Goal: Task Accomplishment & Management: Manage account settings

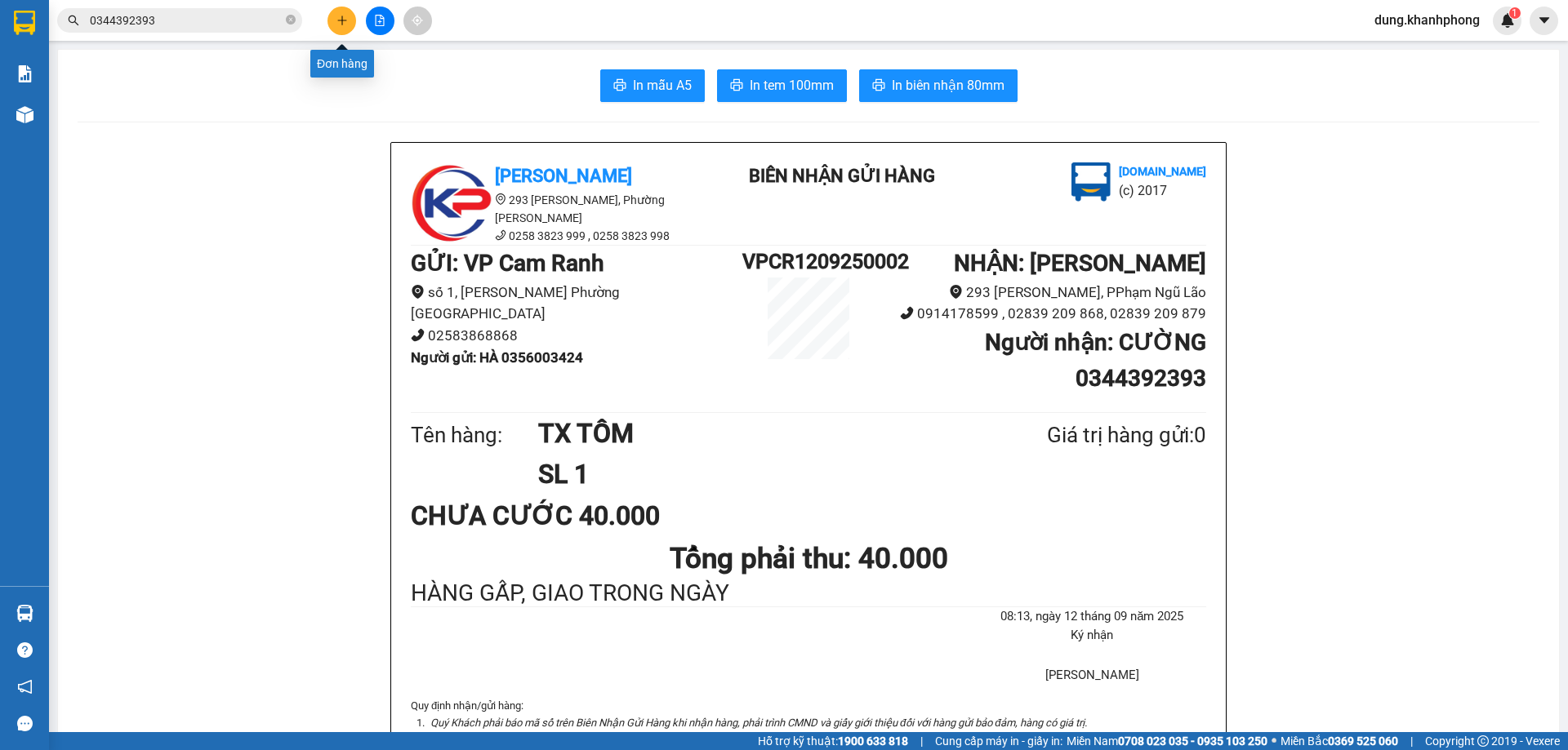
click at [335, 19] on button at bounding box center [341, 21] width 29 height 29
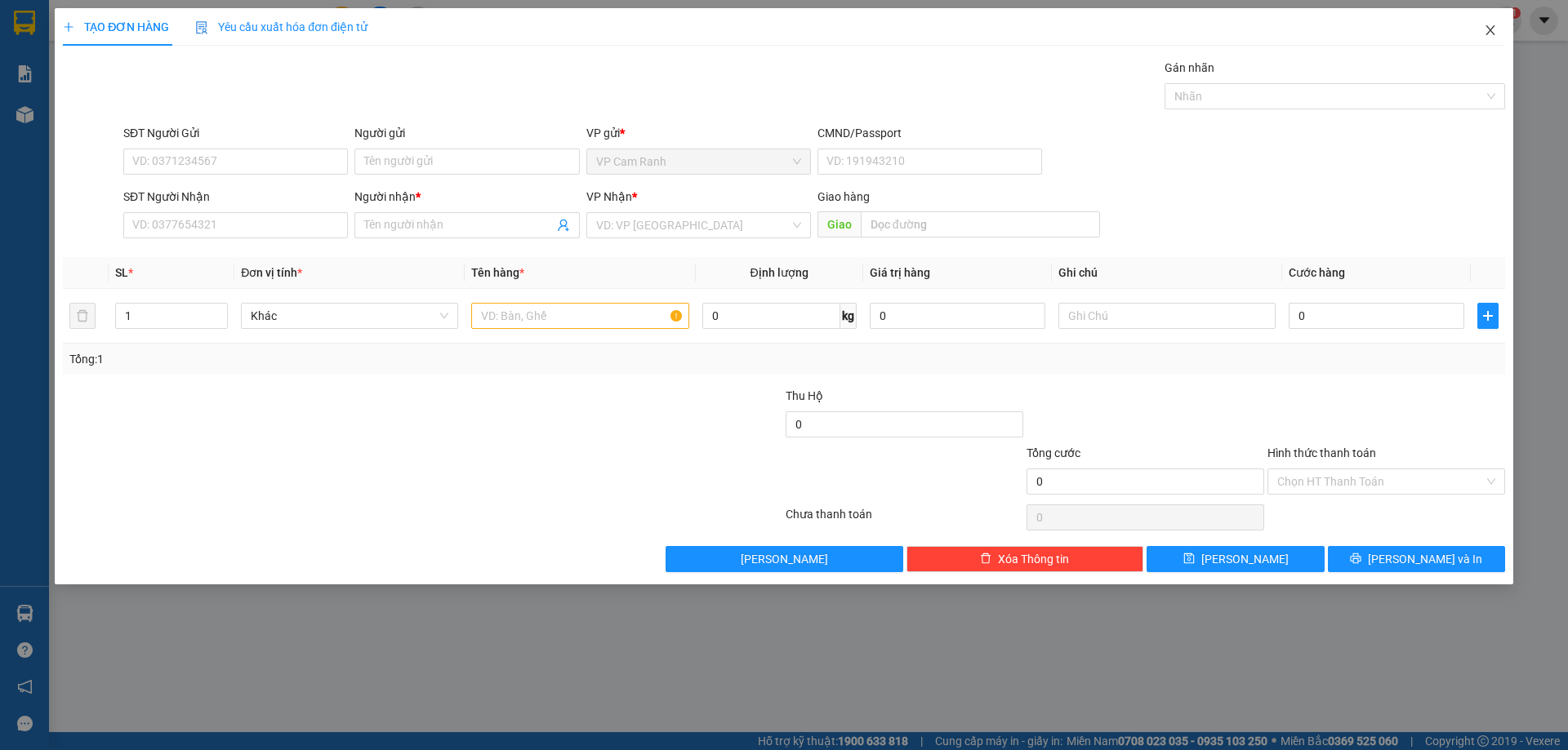
drag, startPoint x: 1484, startPoint y: 28, endPoint x: 1141, endPoint y: 23, distance: 343.0
click at [1483, 28] on icon "close" at bounding box center [1489, 29] width 13 height 13
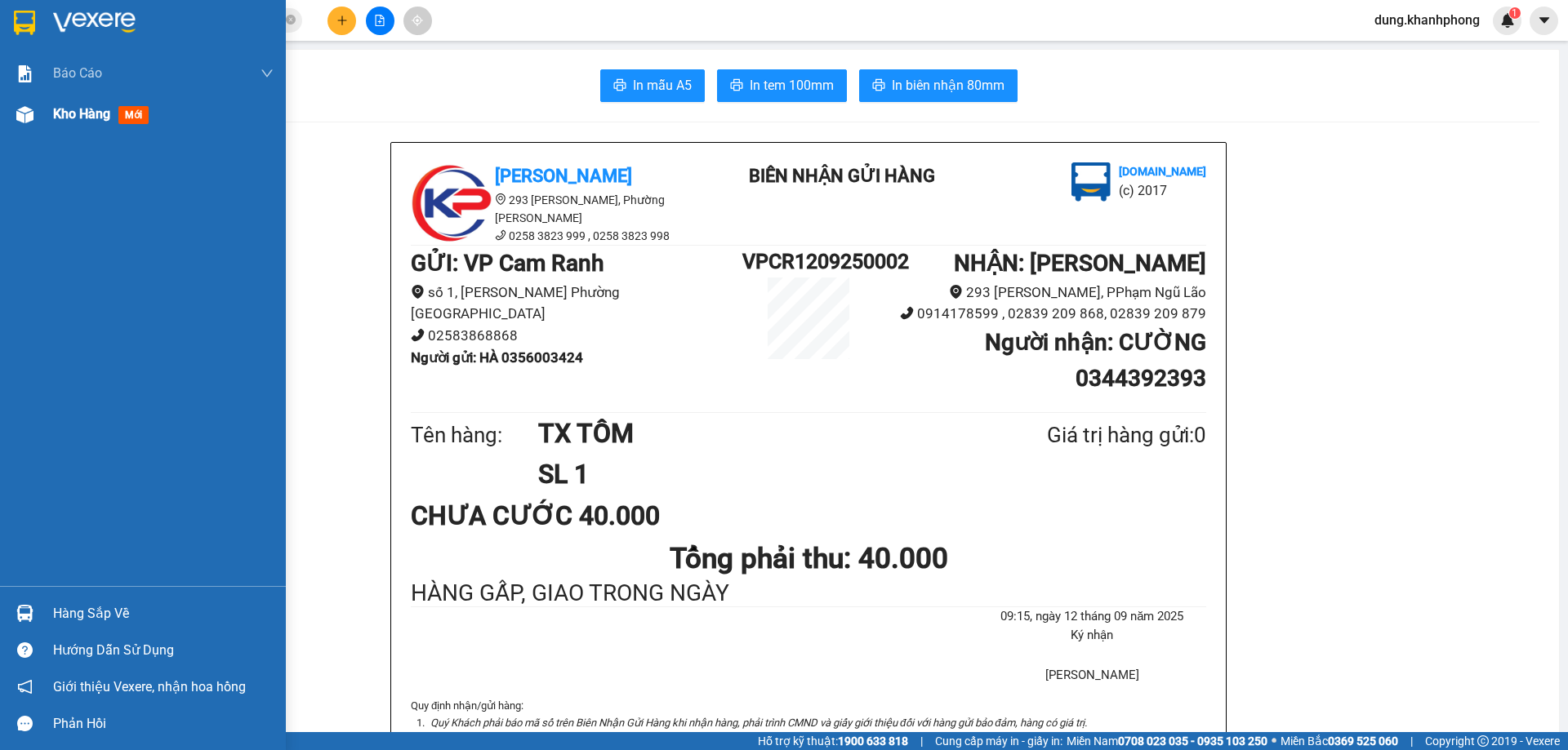
click at [87, 126] on div "Kho hàng mới" at bounding box center [163, 114] width 221 height 41
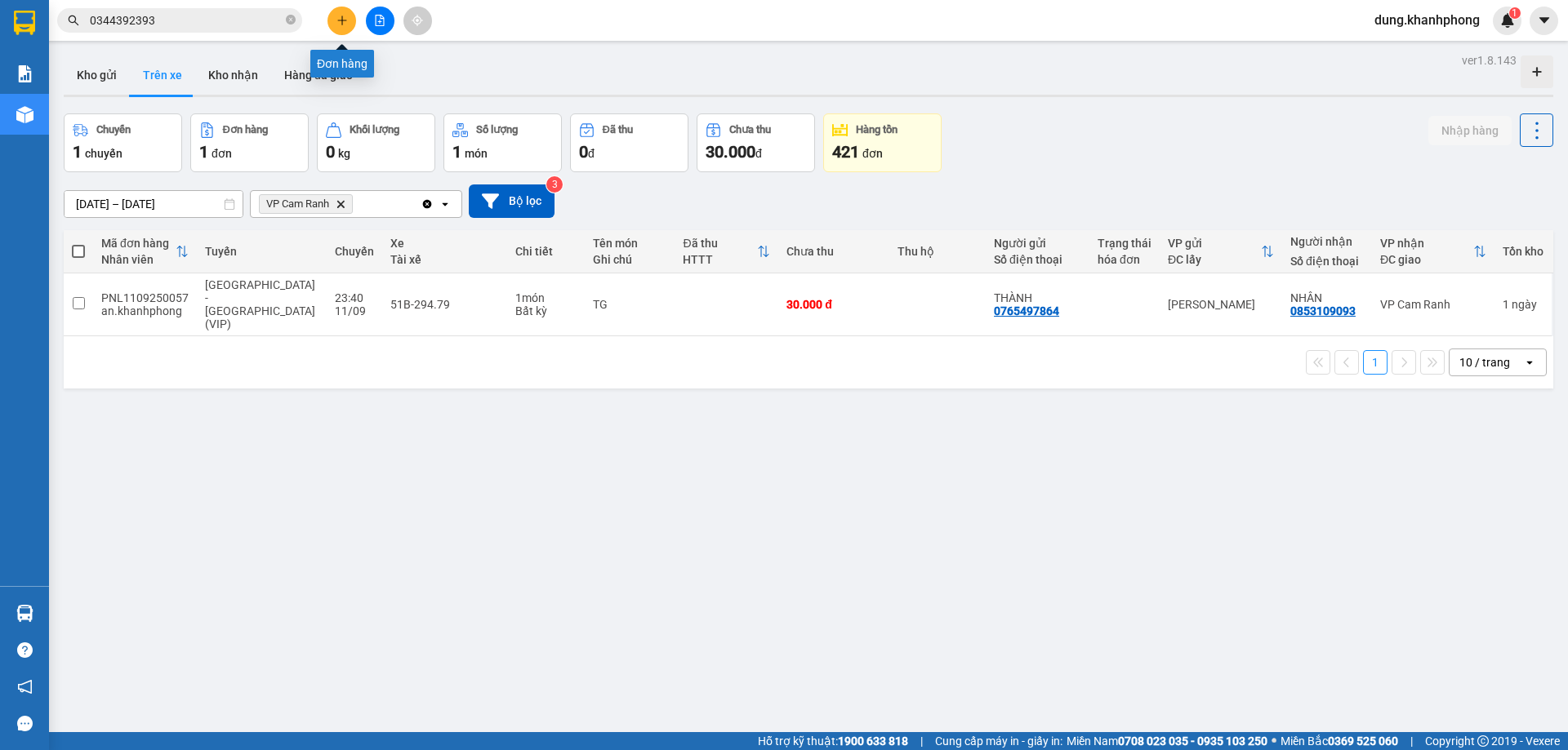
click at [344, 17] on icon "plus" at bounding box center [342, 20] width 11 height 11
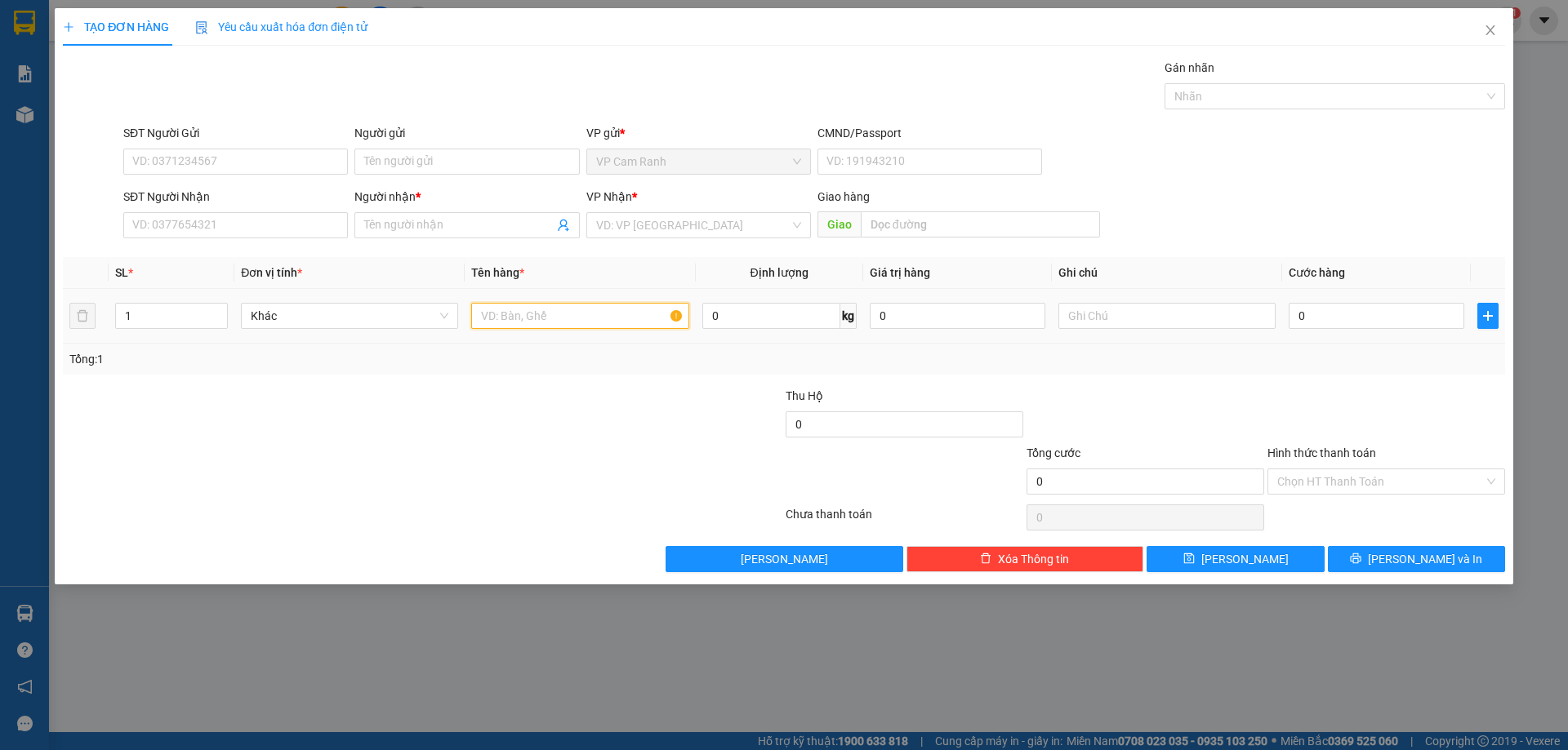
click at [568, 321] on input "text" at bounding box center [579, 316] width 217 height 26
click at [1111, 312] on input "text" at bounding box center [1166, 316] width 217 height 26
click at [1494, 28] on icon "close" at bounding box center [1489, 29] width 13 height 13
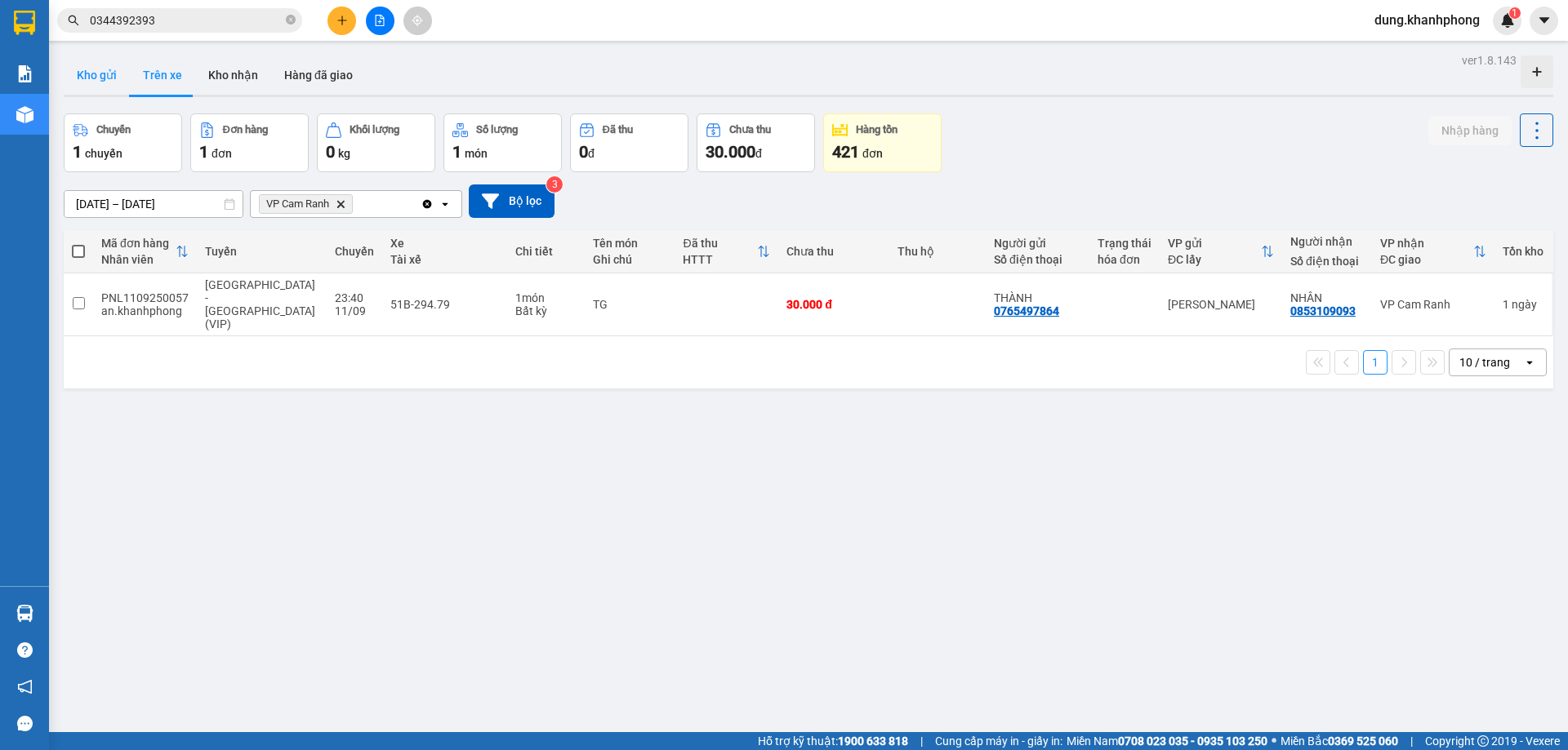
click at [106, 81] on button "Kho gửi" at bounding box center [97, 74] width 66 height 39
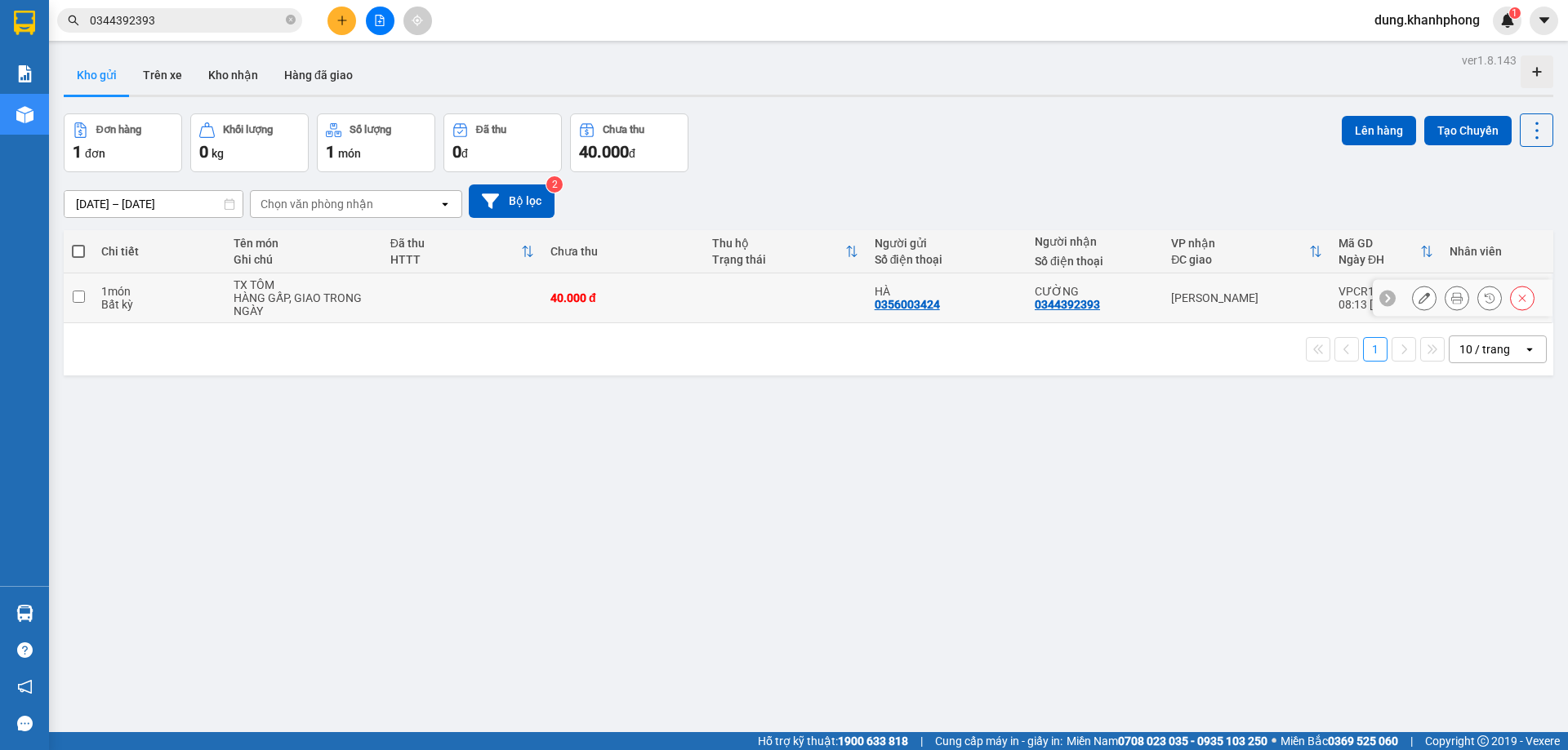
click at [81, 303] on td at bounding box center [79, 298] width 29 height 50
checkbox input "true"
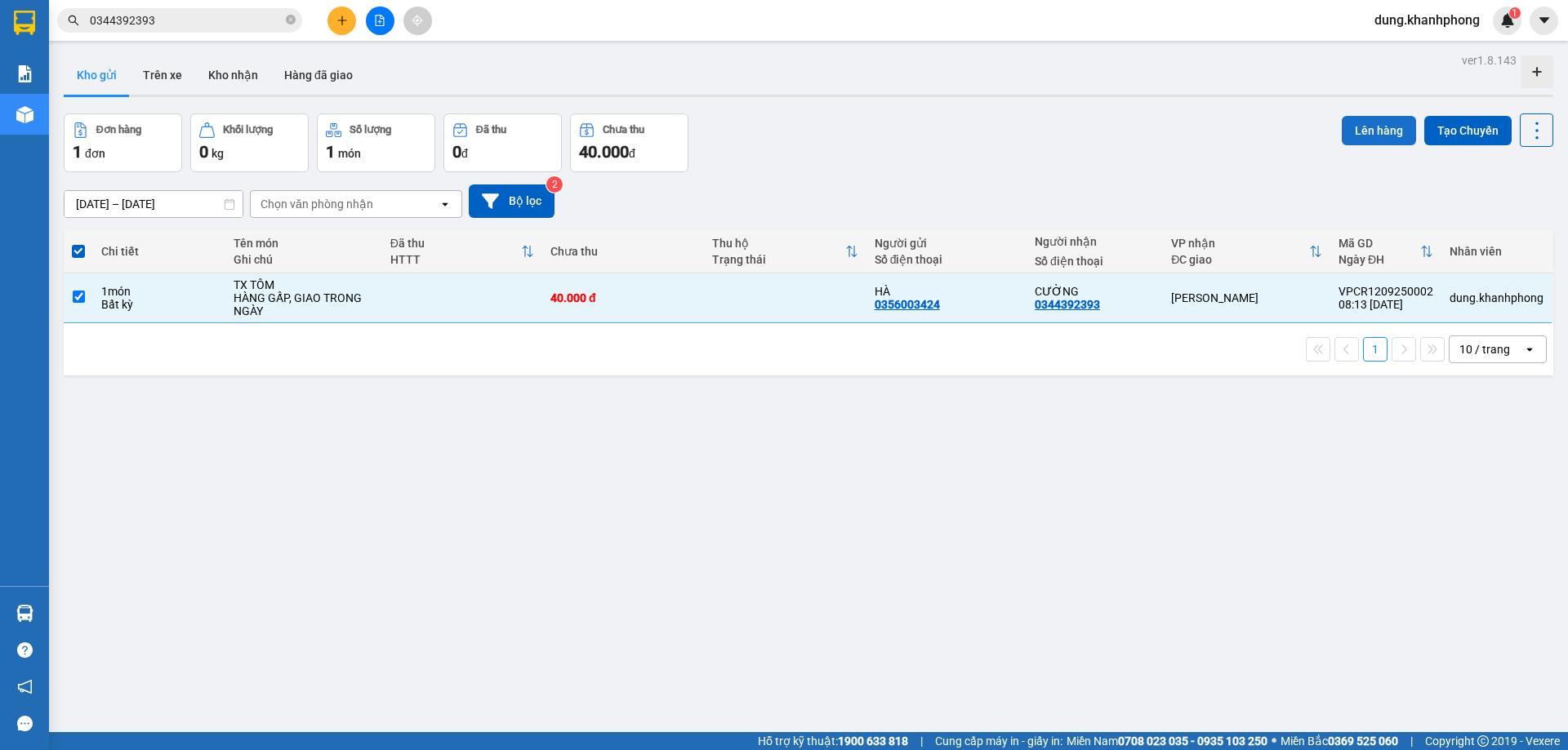
click at [1373, 118] on button "Lên hàng" at bounding box center [1378, 131] width 74 height 29
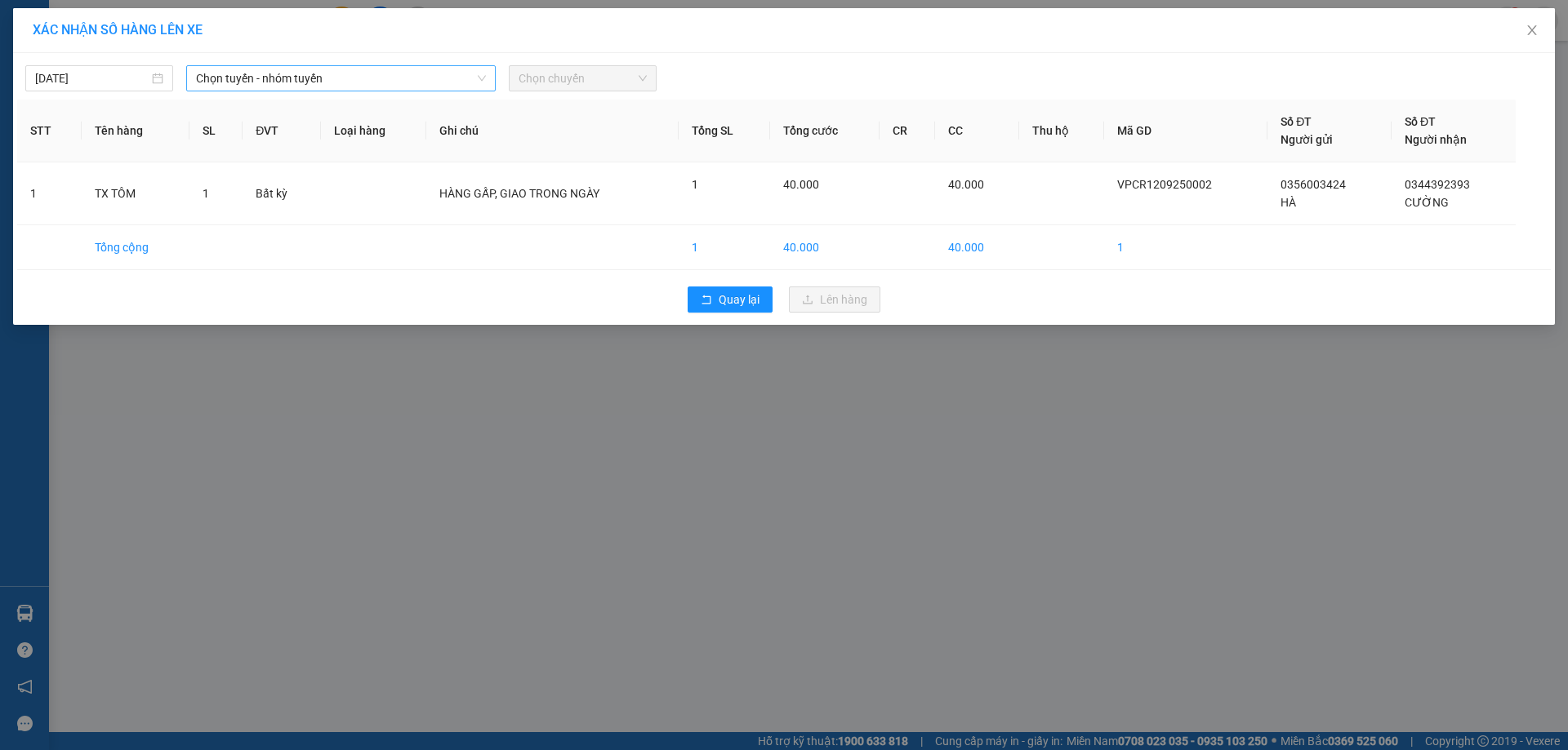
click at [324, 90] on span "Chọn tuyến - nhóm tuyến" at bounding box center [340, 78] width 290 height 24
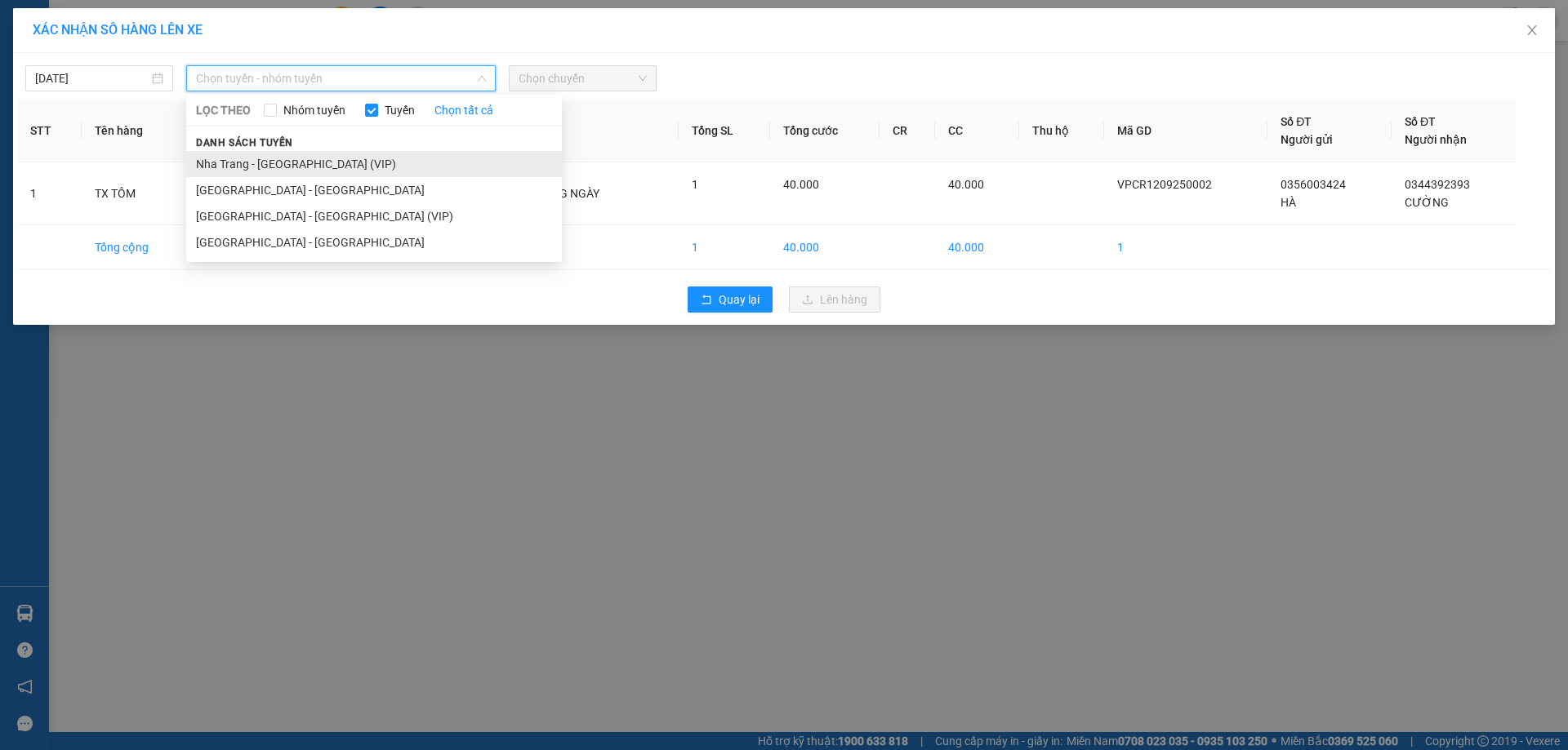
click at [295, 167] on li "Nha Trang - [GEOGRAPHIC_DATA] (VIP)" at bounding box center [374, 164] width 376 height 26
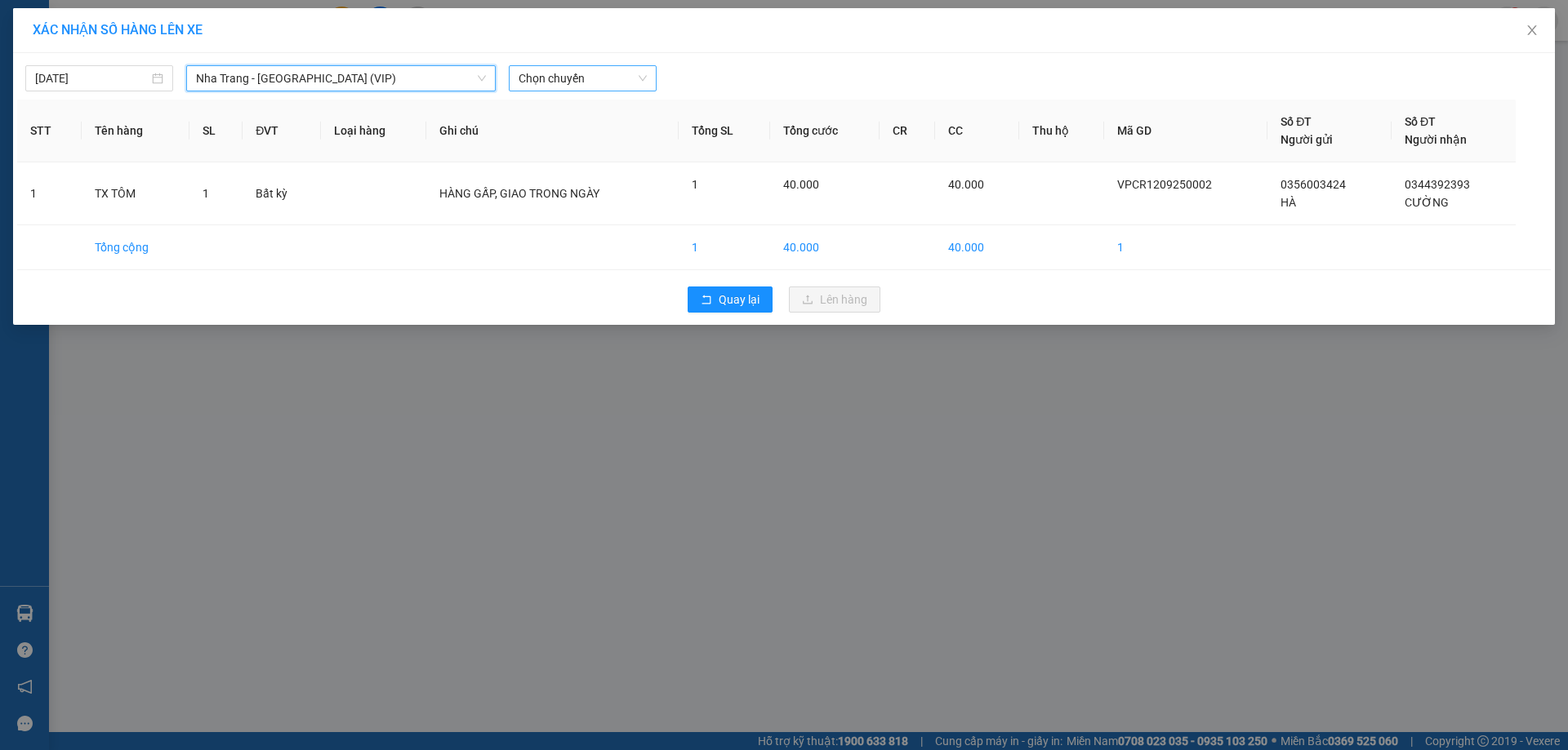
click at [562, 80] on span "Chọn chuyến" at bounding box center [582, 78] width 128 height 24
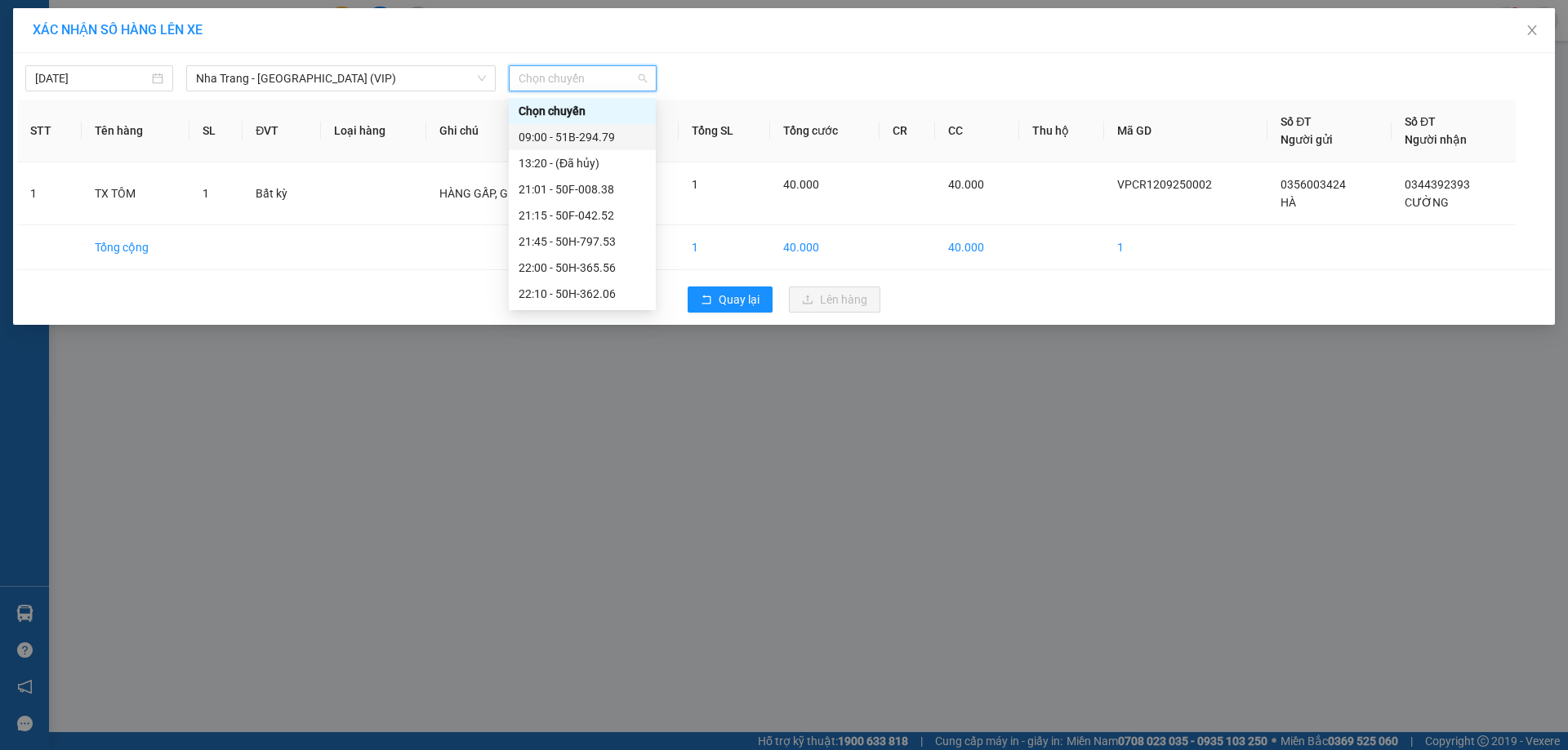
click at [562, 138] on div "09:00 - 51B-294.79" at bounding box center [582, 137] width 127 height 18
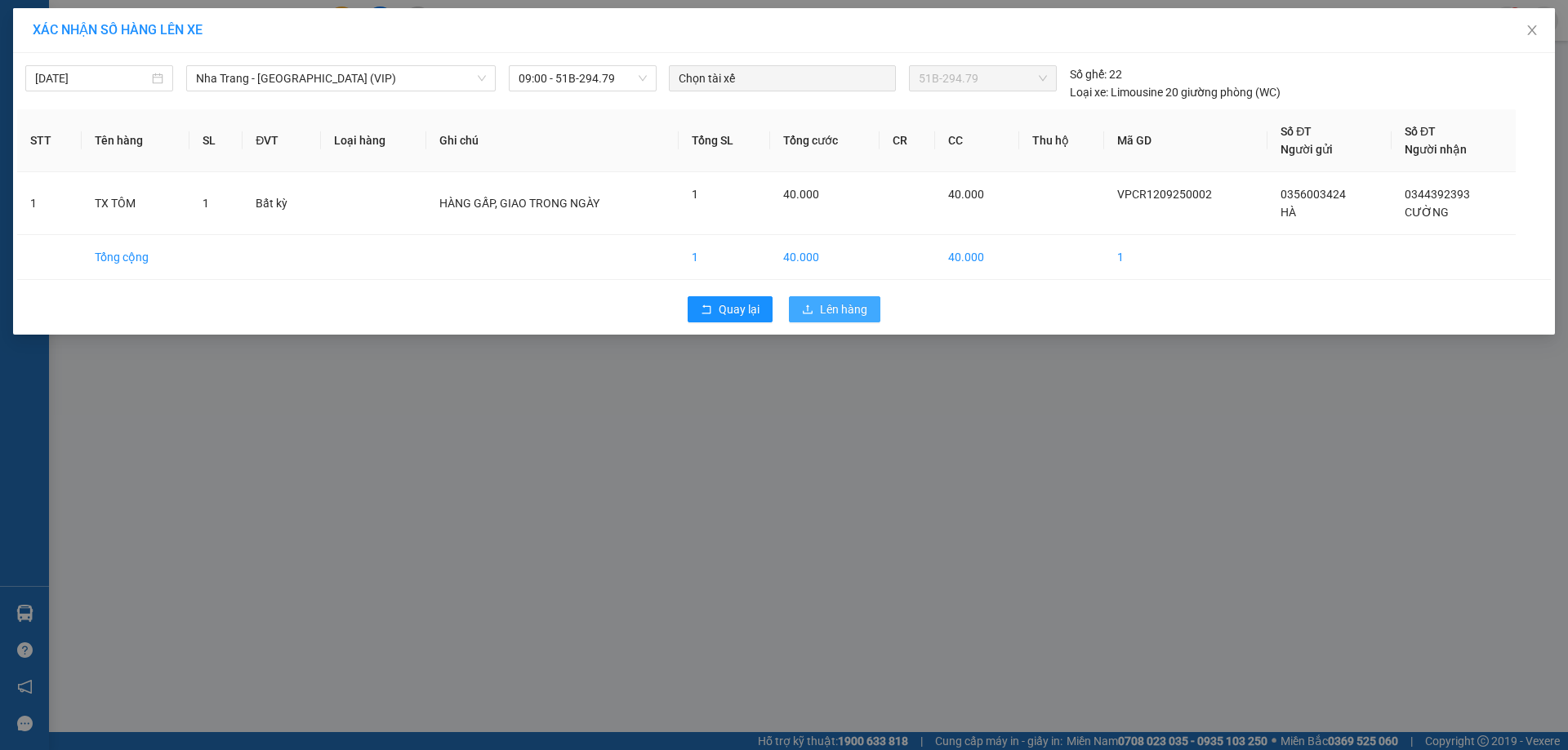
click at [850, 311] on span "Lên hàng" at bounding box center [843, 309] width 48 height 18
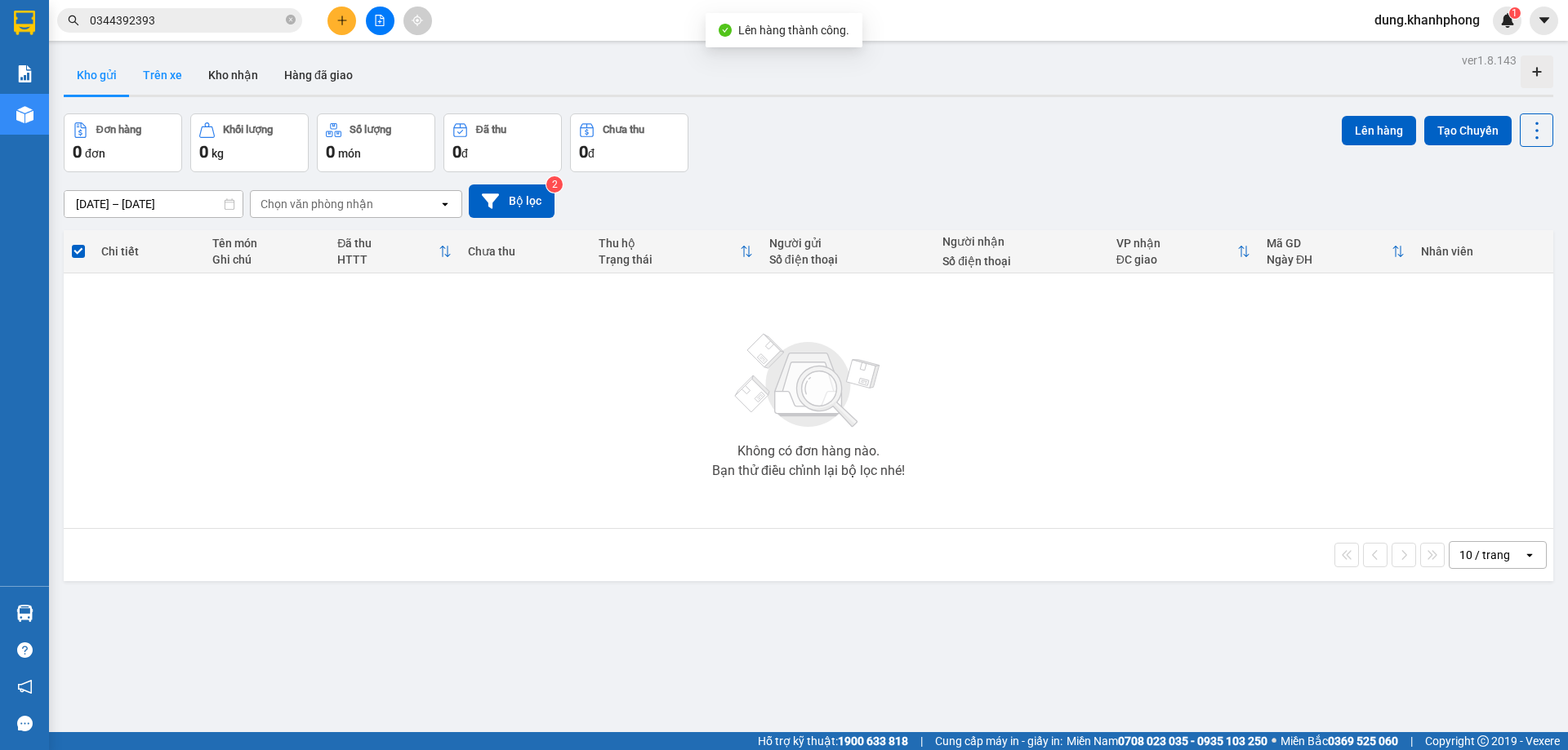
click at [140, 61] on button "Trên xe" at bounding box center [162, 74] width 65 height 39
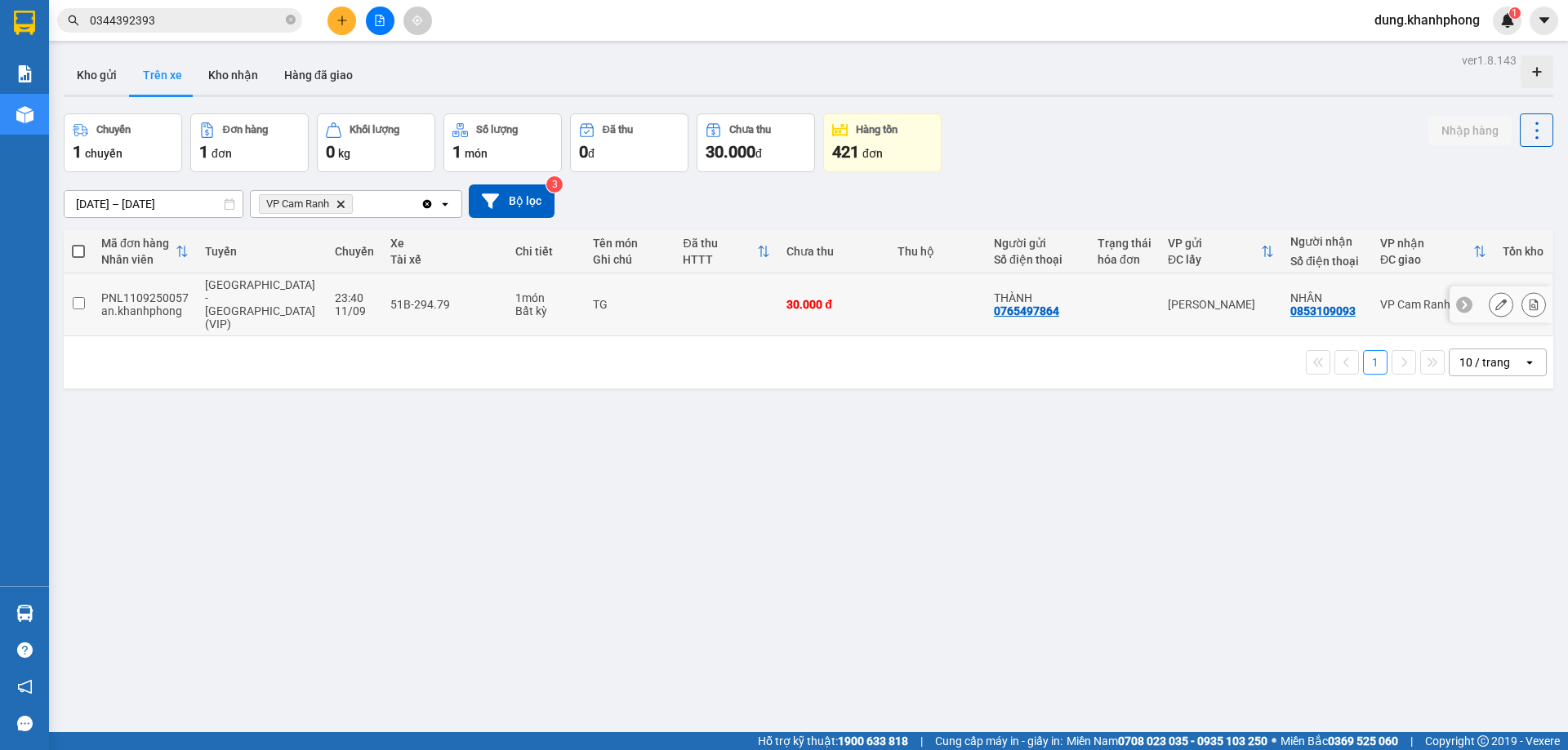
click at [77, 297] on input "checkbox" at bounding box center [79, 303] width 12 height 12
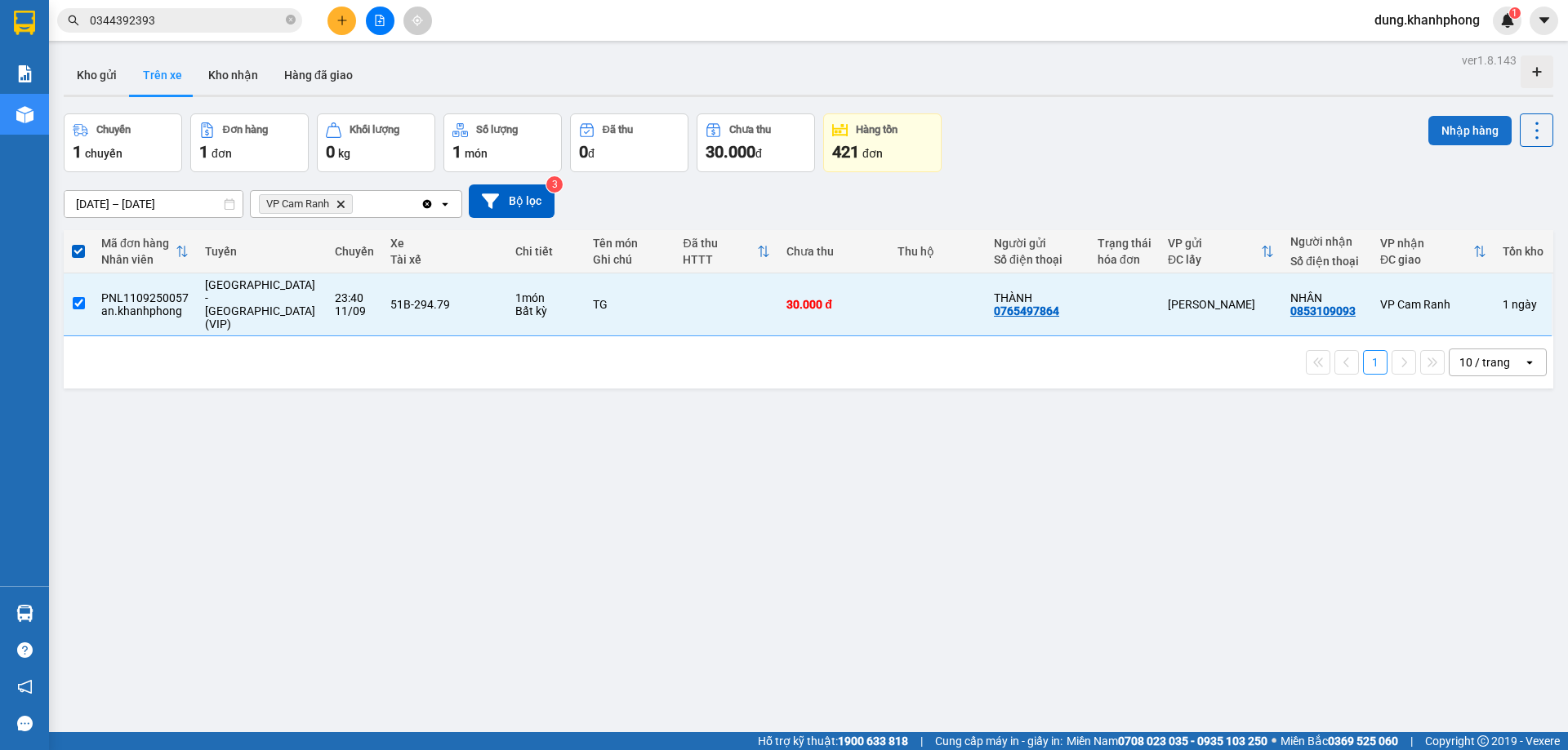
click at [1458, 125] on button "Nhập hàng" at bounding box center [1469, 131] width 83 height 29
checkbox input "false"
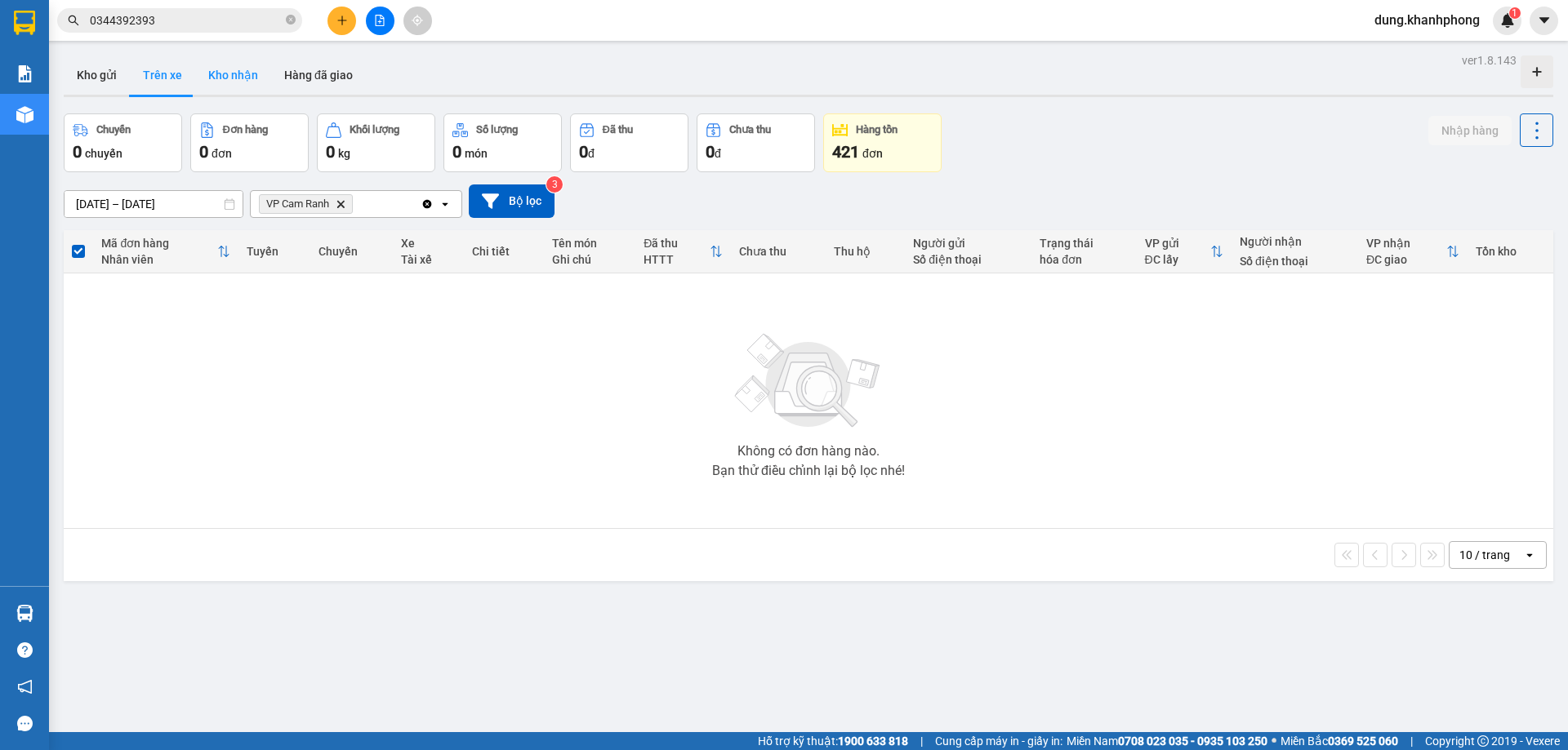
click at [247, 80] on button "Kho nhận" at bounding box center [233, 74] width 76 height 39
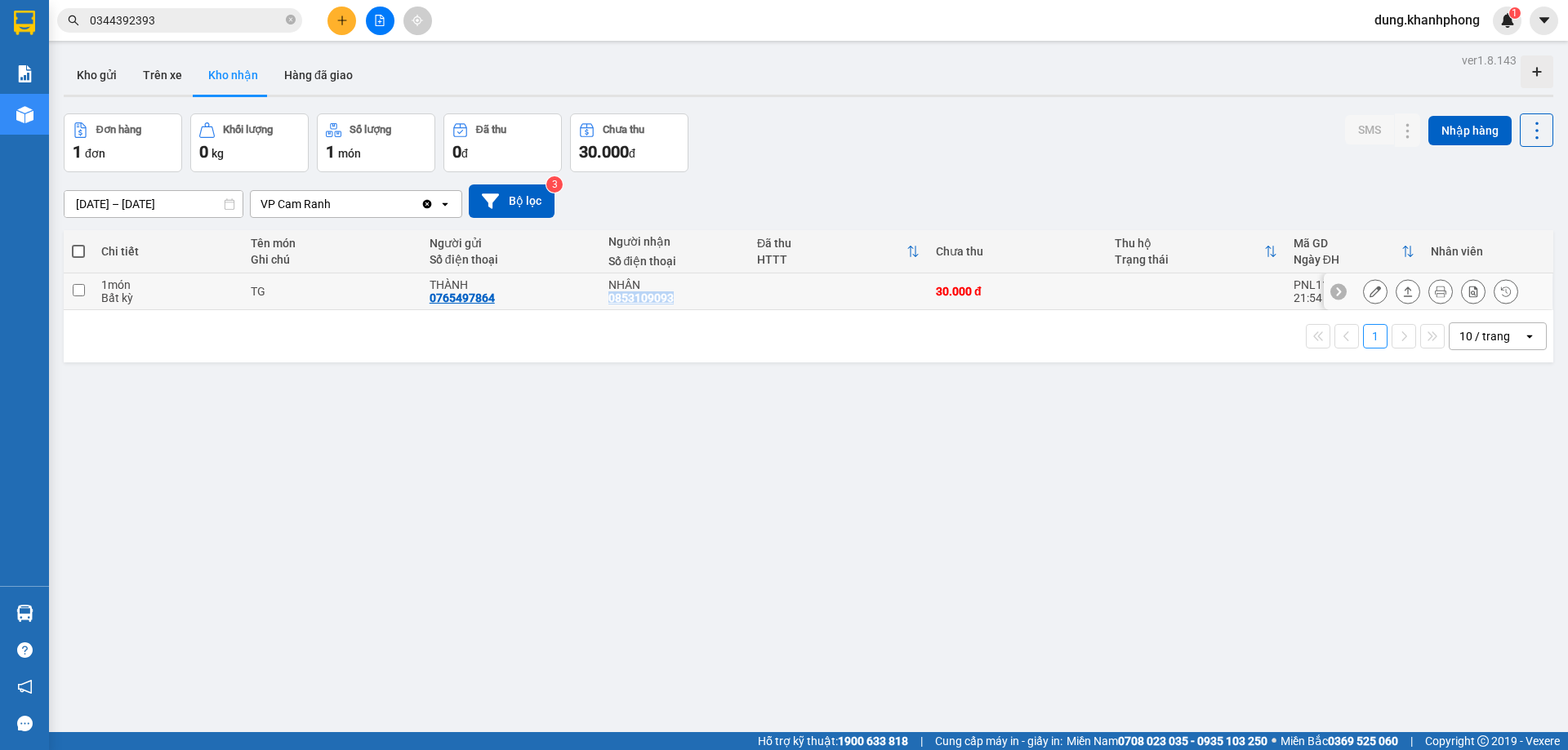
drag, startPoint x: 601, startPoint y: 297, endPoint x: 706, endPoint y: 307, distance: 105.5
click at [706, 307] on td "NHÂN 0853109093" at bounding box center [674, 292] width 149 height 36
checkbox input "true"
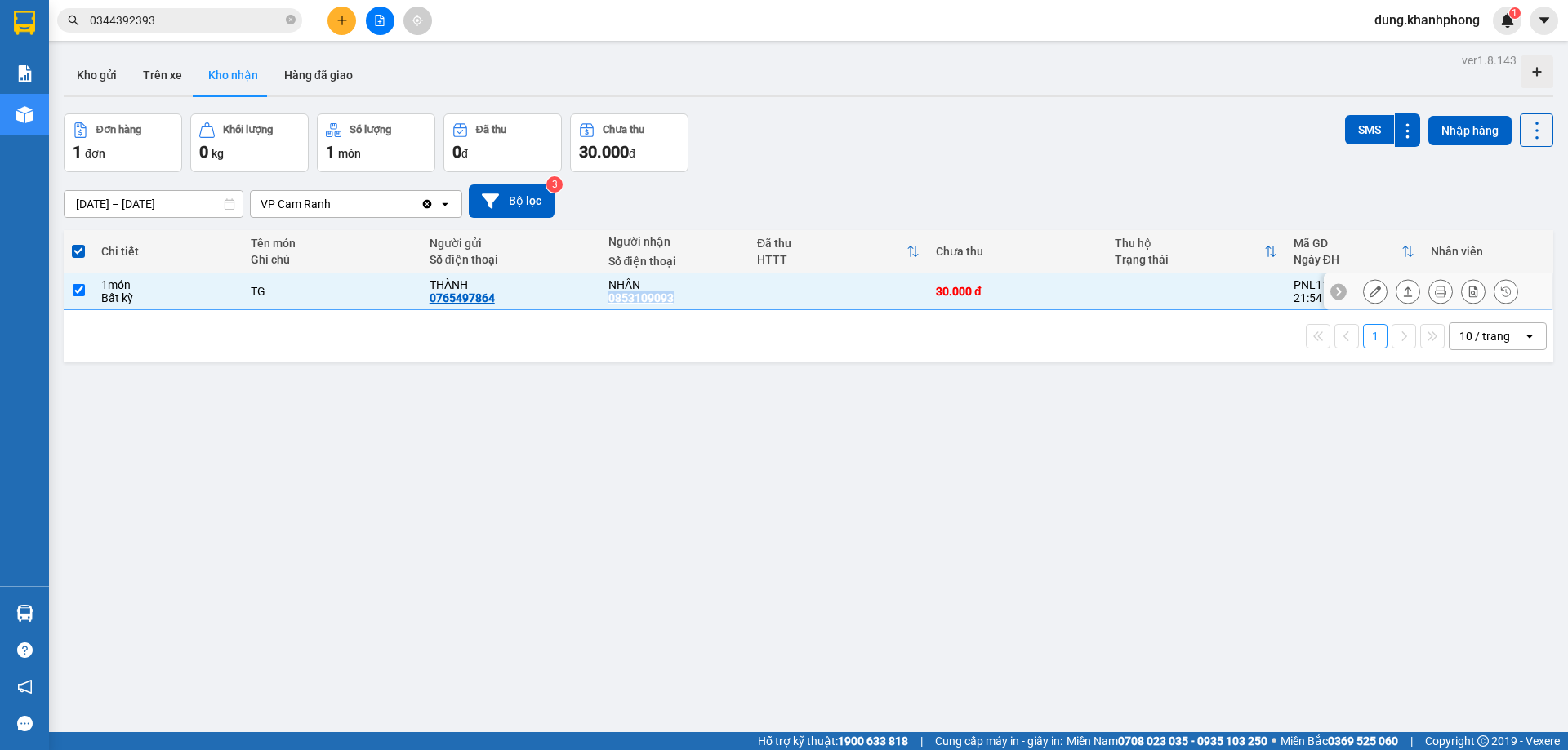
copy div "0853109093"
click at [230, 22] on input "0344392393" at bounding box center [186, 20] width 193 height 18
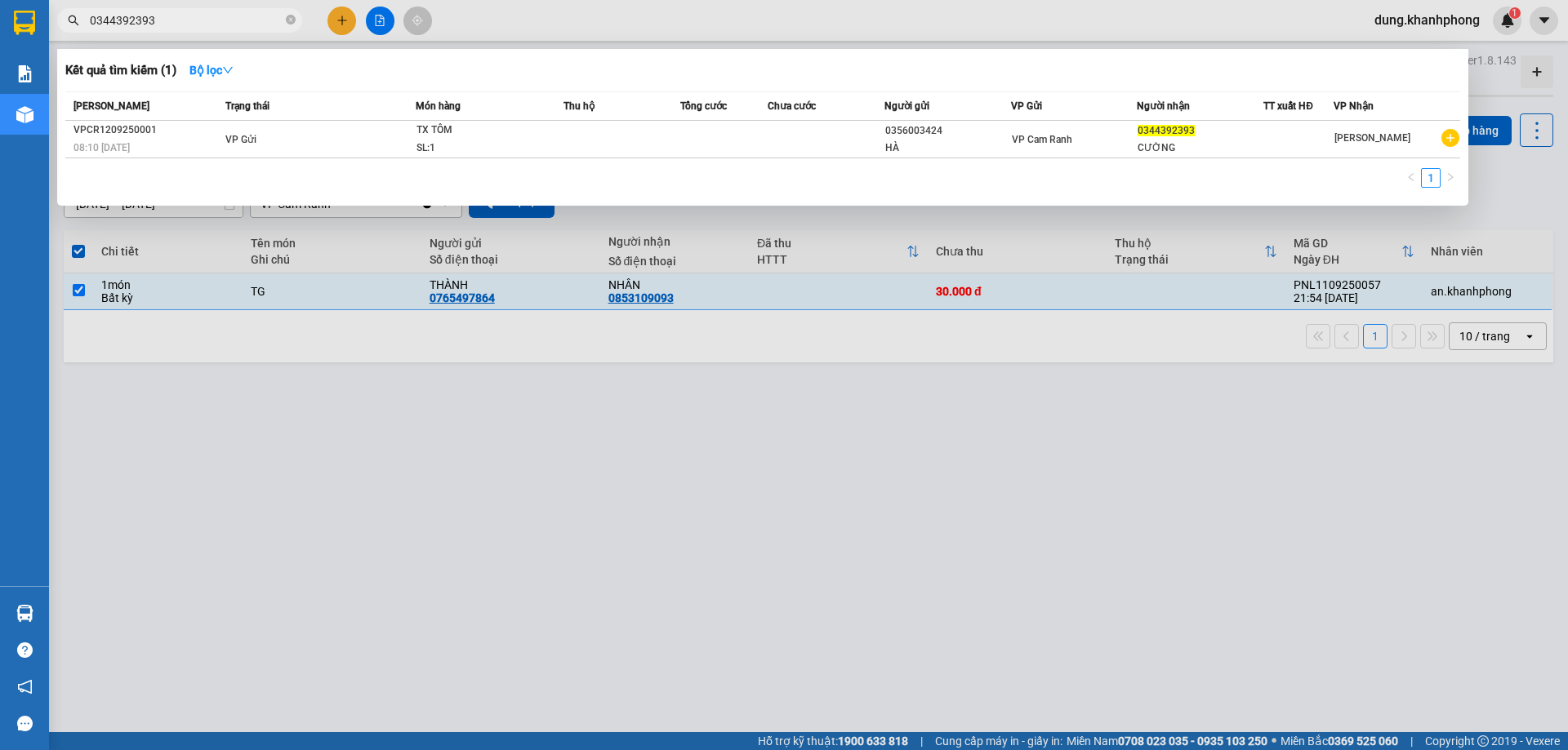
drag, startPoint x: 230, startPoint y: 22, endPoint x: 0, endPoint y: 35, distance: 230.4
click at [0, 35] on section "Kết quả tìm kiếm ( 1 ) Bộ lọc Mã ĐH Trạng thái Món hàng Thu hộ Tổng cước Chưa c…" at bounding box center [784, 375] width 1568 height 750
paste input "8531090"
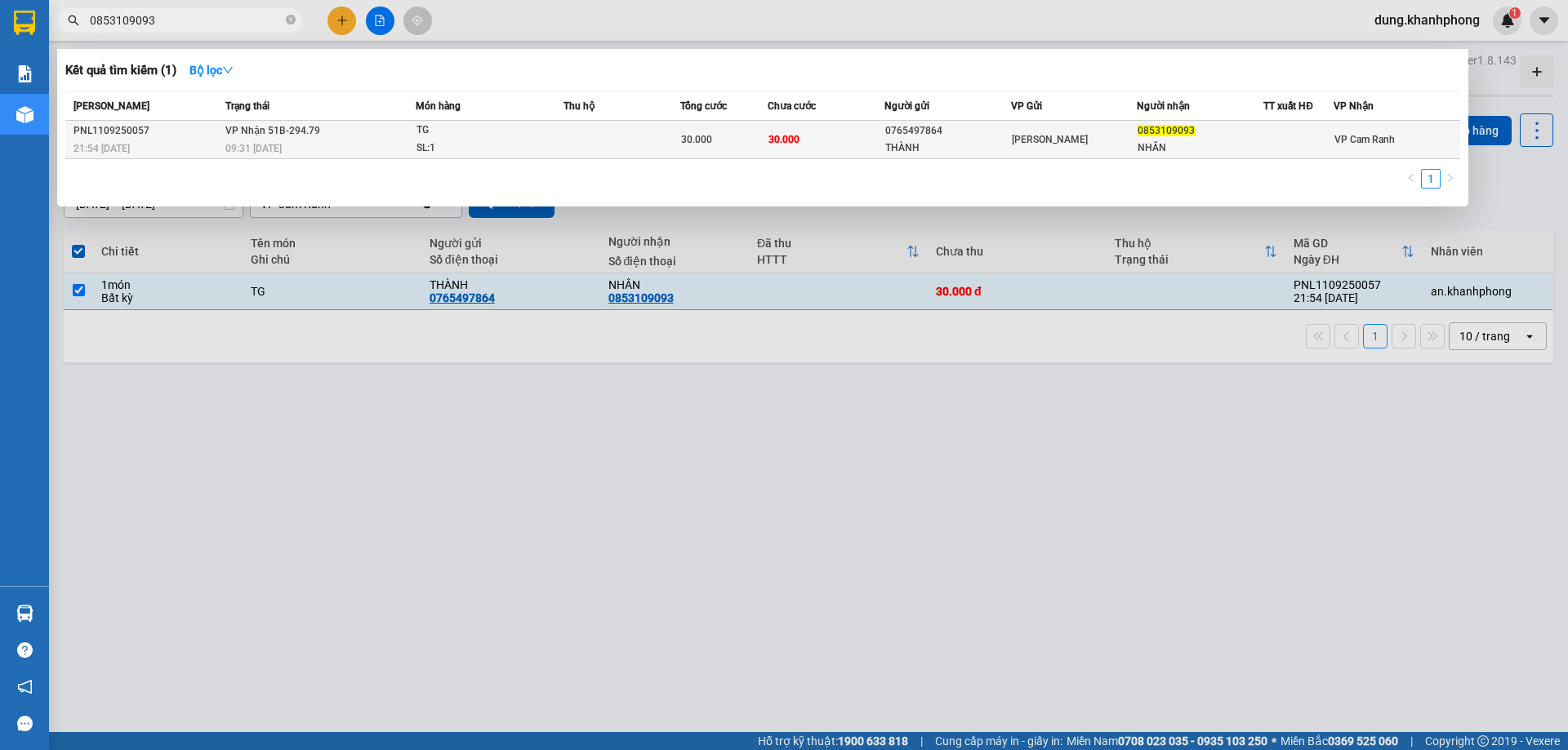
type input "0853109093"
click at [363, 149] on div "09:31 [DATE]" at bounding box center [319, 148] width 190 height 18
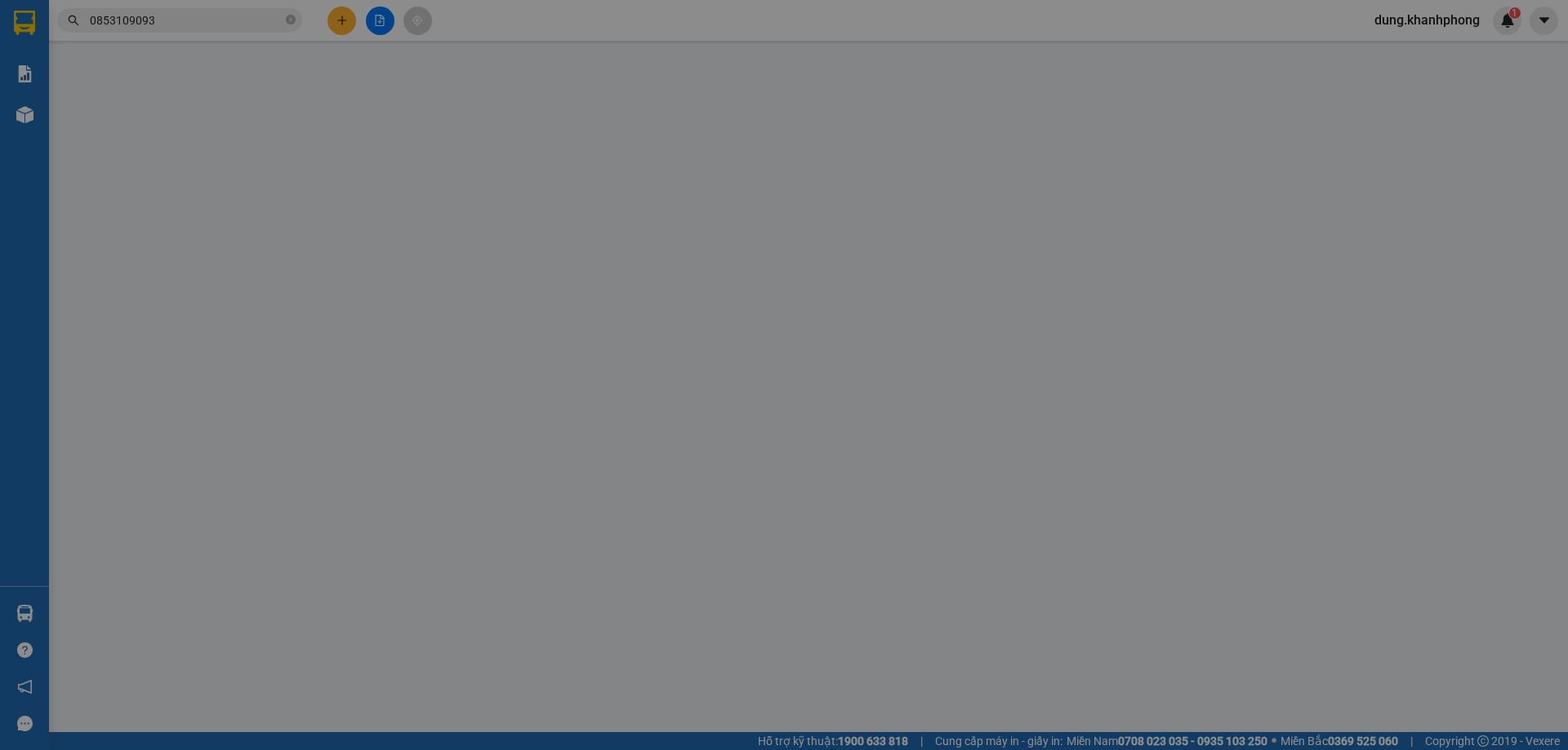
type input "0765497864"
type input "THÀNH"
type input "0853109093"
type input "NHÂN"
type input "30.000"
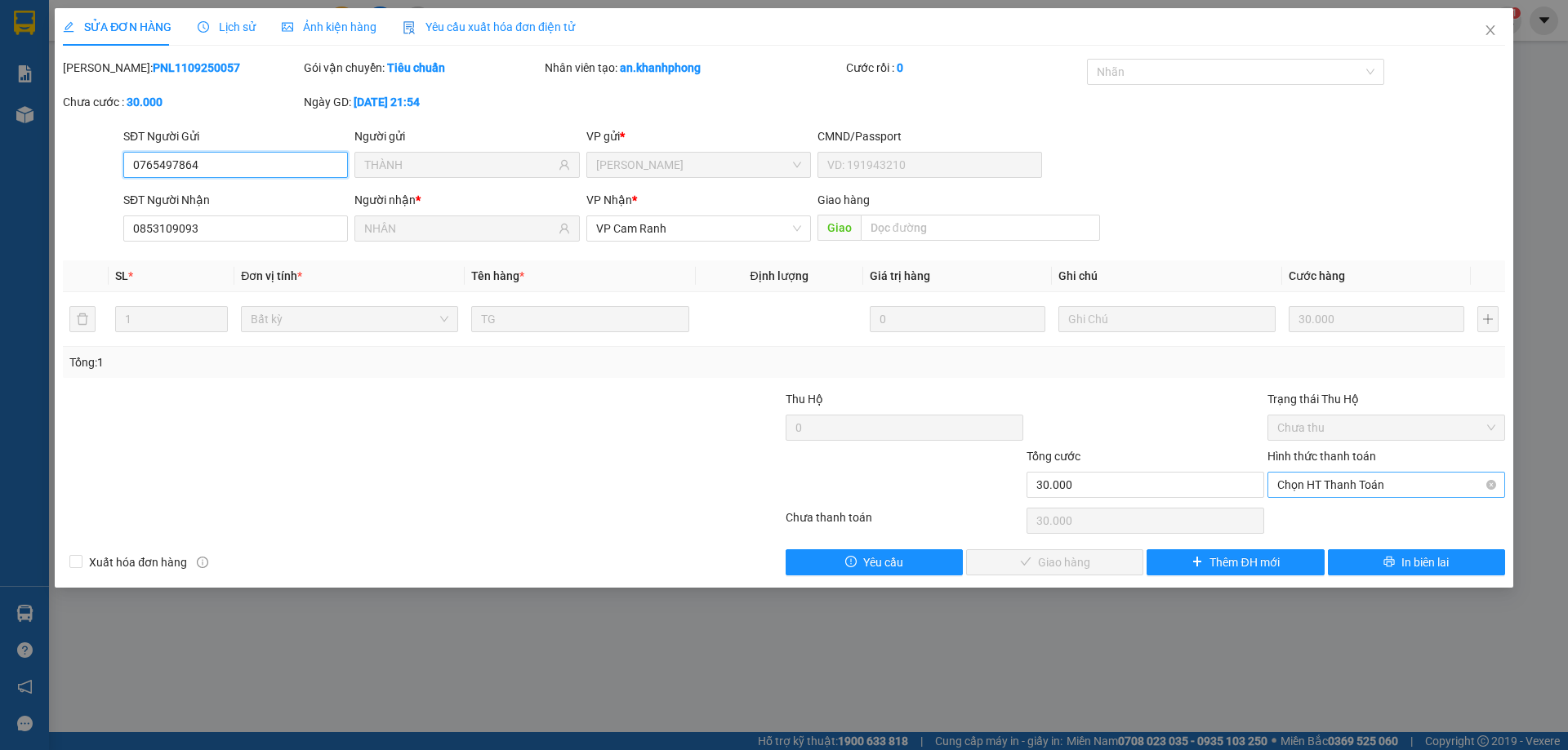
click at [1399, 481] on span "Chọn HT Thanh Toán" at bounding box center [1386, 484] width 218 height 24
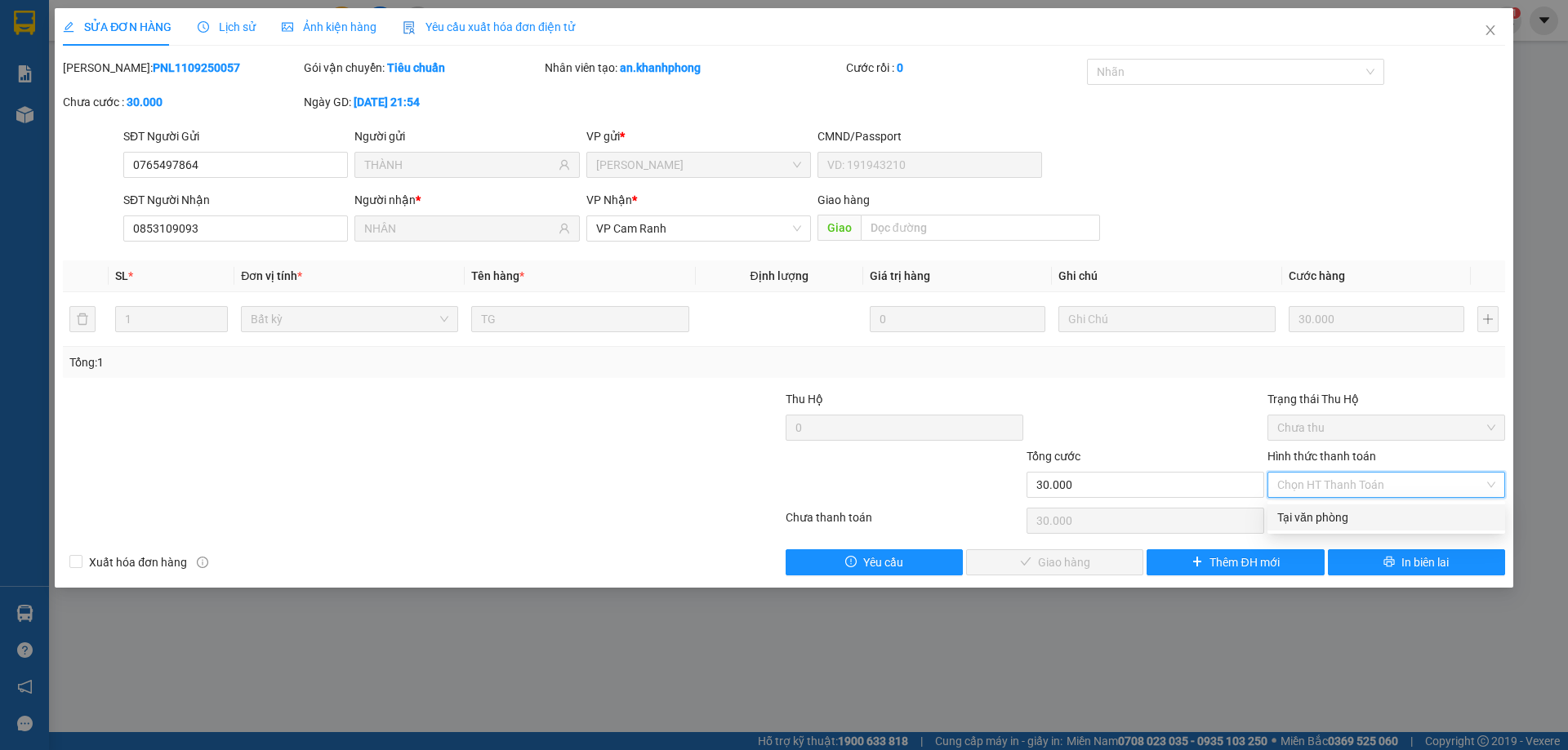
drag, startPoint x: 1406, startPoint y: 522, endPoint x: 1394, endPoint y: 512, distance: 15.6
click at [1402, 519] on div "Tại văn phòng" at bounding box center [1386, 517] width 218 height 18
type input "0"
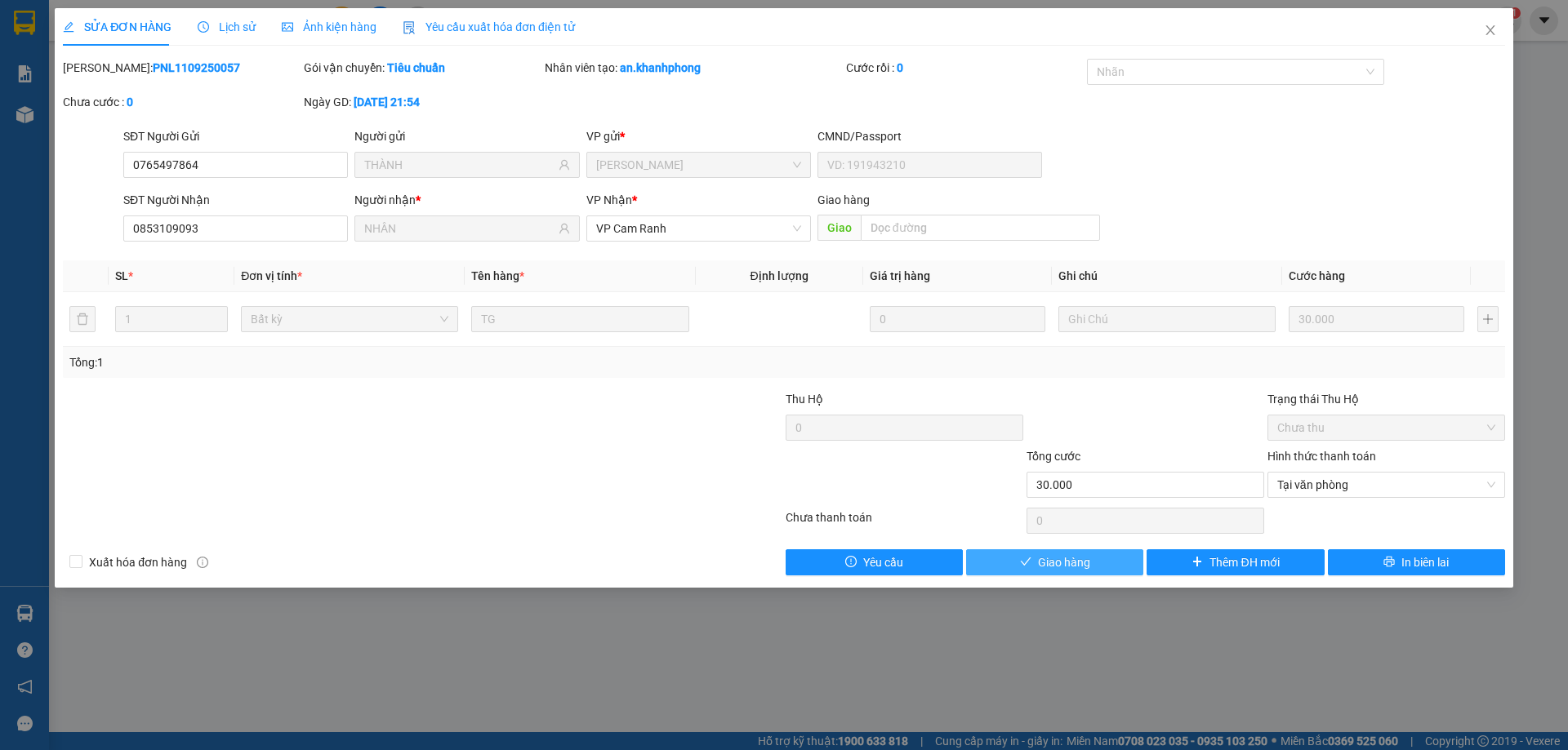
click at [1059, 562] on span "Giao hàng" at bounding box center [1064, 562] width 52 height 18
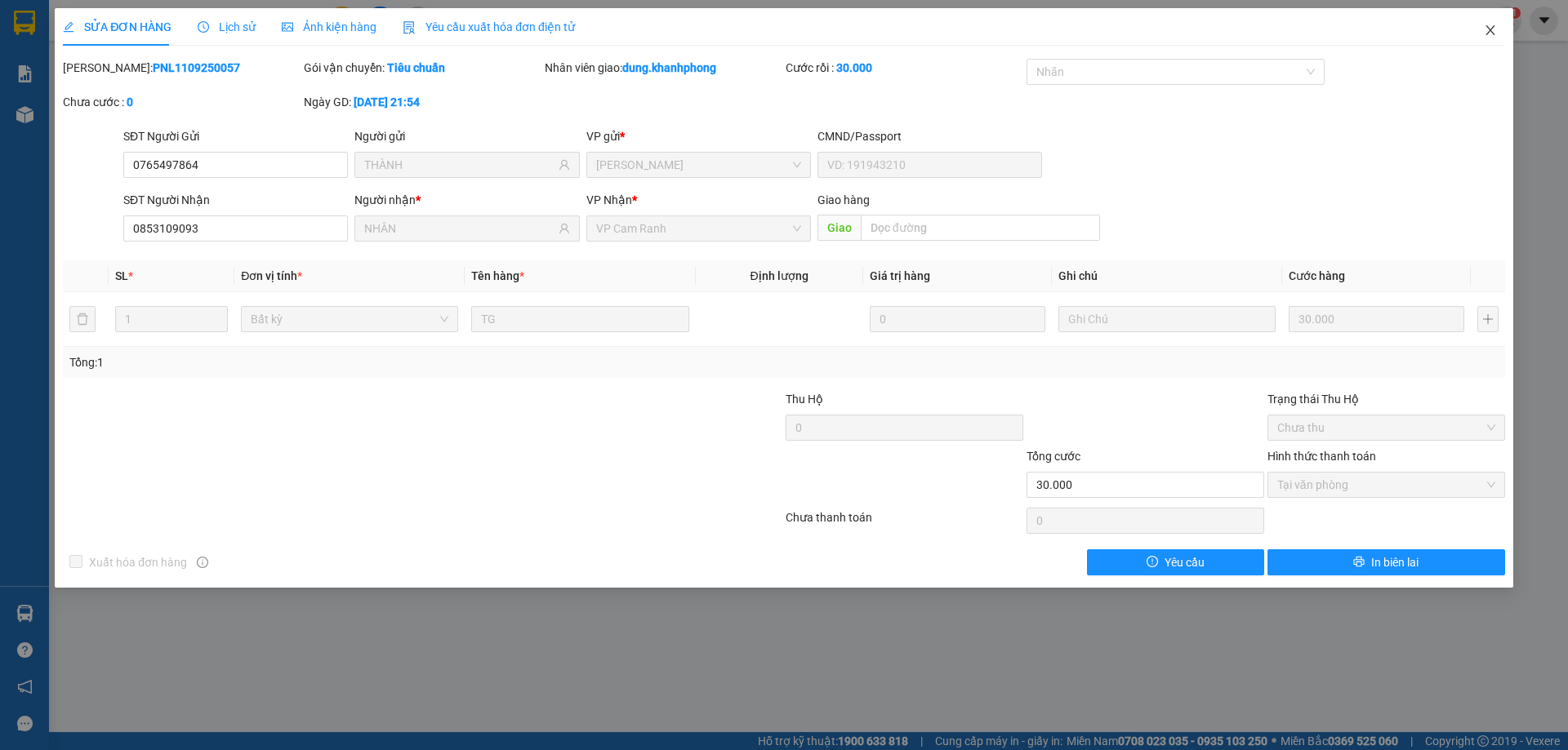
click at [1483, 30] on icon "close" at bounding box center [1489, 29] width 13 height 13
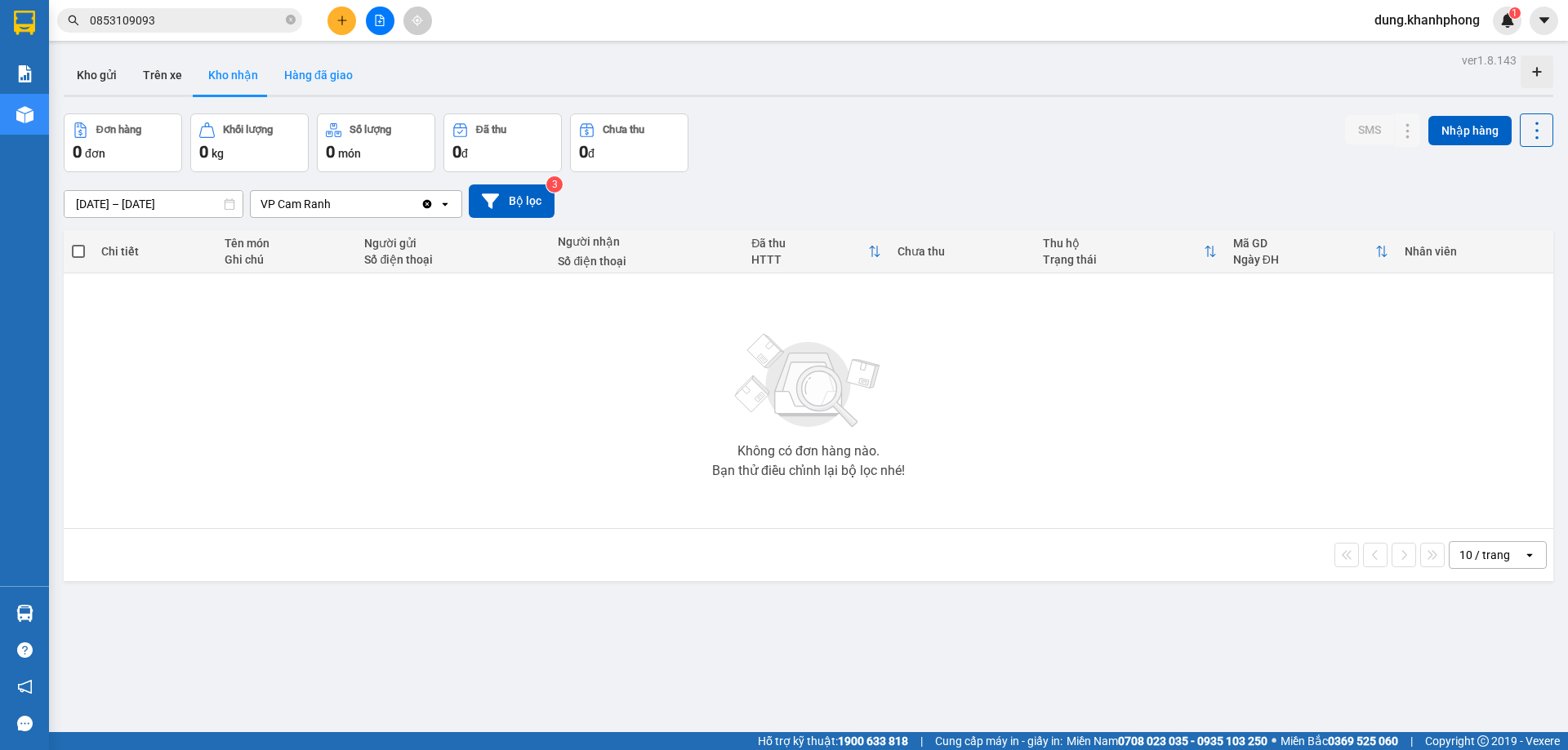
click at [322, 89] on button "Hàng đã giao" at bounding box center [318, 74] width 94 height 39
